Goal: Navigation & Orientation: Find specific page/section

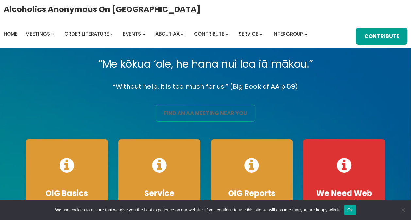
click at [195, 112] on link "find an aa meeting near you" at bounding box center [206, 113] width 100 height 17
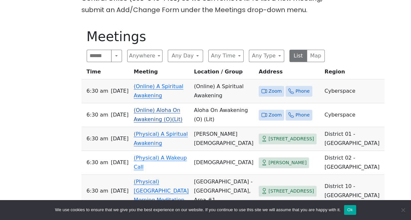
scroll to position [262, 0]
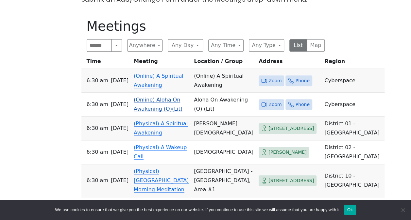
click at [173, 109] on link "(Online) Aloha On Awakening (O)(Lit)" at bounding box center [158, 104] width 49 height 15
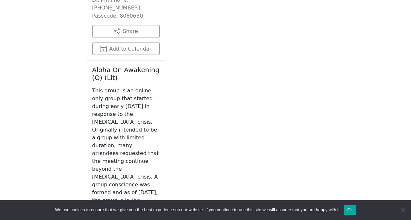
scroll to position [602, 0]
